Goal: Information Seeking & Learning: Learn about a topic

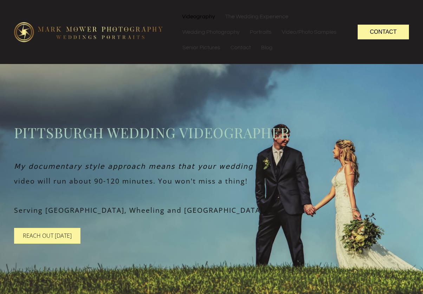
click at [199, 19] on link "Videography" at bounding box center [198, 16] width 43 height 15
click at [198, 19] on link "Videography" at bounding box center [198, 16] width 43 height 15
click at [198, 20] on link "Videography" at bounding box center [198, 16] width 43 height 15
click at [199, 19] on link "Videography" at bounding box center [198, 16] width 43 height 15
click at [200, 14] on link "Videography" at bounding box center [198, 16] width 43 height 15
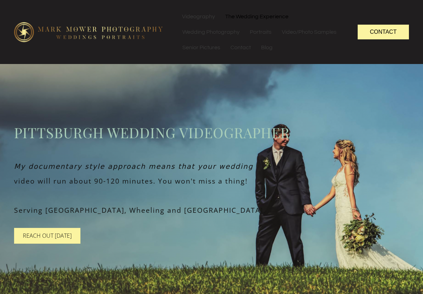
click at [229, 13] on link "The Wedding Experience" at bounding box center [256, 16] width 73 height 15
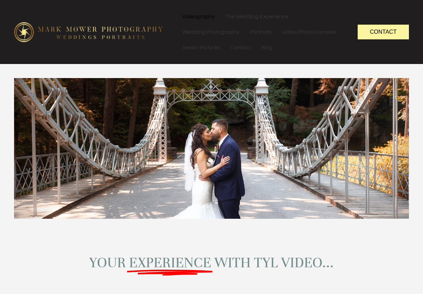
click at [209, 16] on link "Videography" at bounding box center [198, 16] width 43 height 15
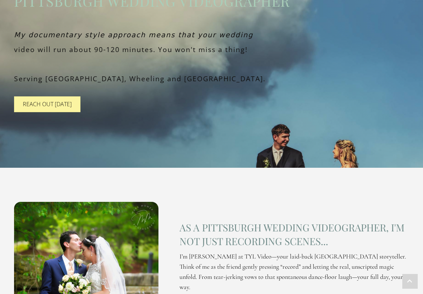
scroll to position [12, 0]
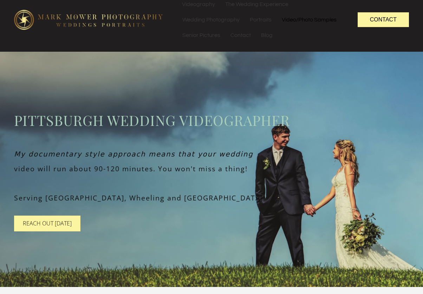
click at [312, 24] on link "Video/Photo Samples" at bounding box center [309, 19] width 65 height 15
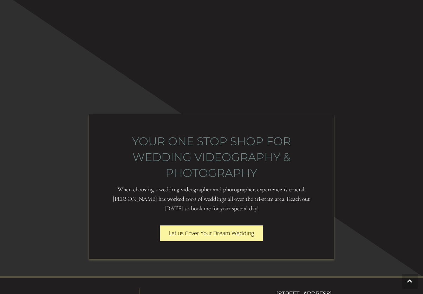
scroll to position [1227, 0]
